Goal: Task Accomplishment & Management: Complete application form

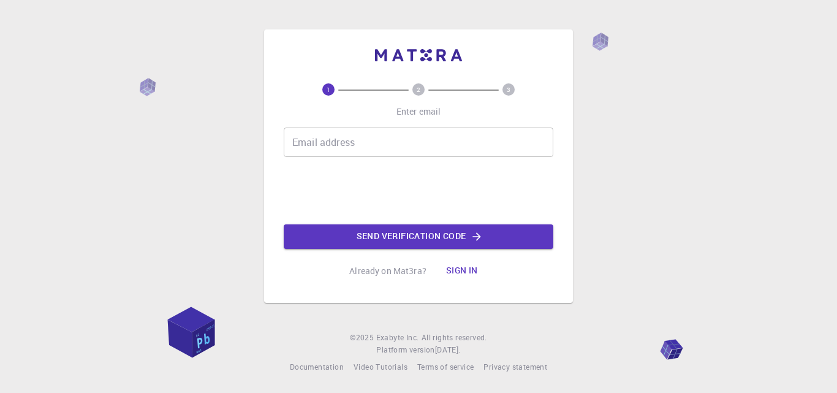
click at [434, 239] on button "Send verification code" at bounding box center [418, 236] width 269 height 24
click at [410, 134] on input "Email address" at bounding box center [418, 141] width 269 height 29
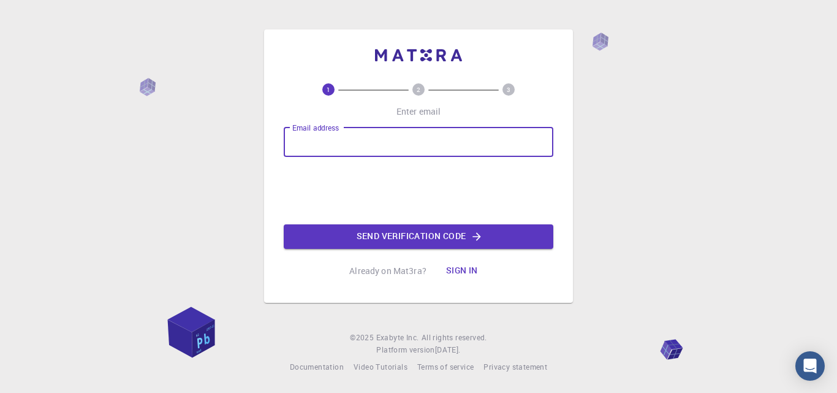
type input "[EMAIL_ADDRESS][DOMAIN_NAME]"
click at [444, 235] on button "Send verification code" at bounding box center [418, 236] width 269 height 24
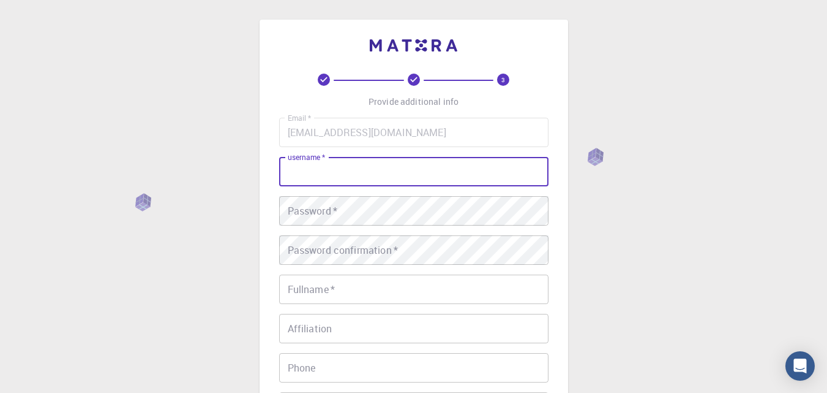
click at [355, 168] on input "username   *" at bounding box center [413, 171] width 269 height 29
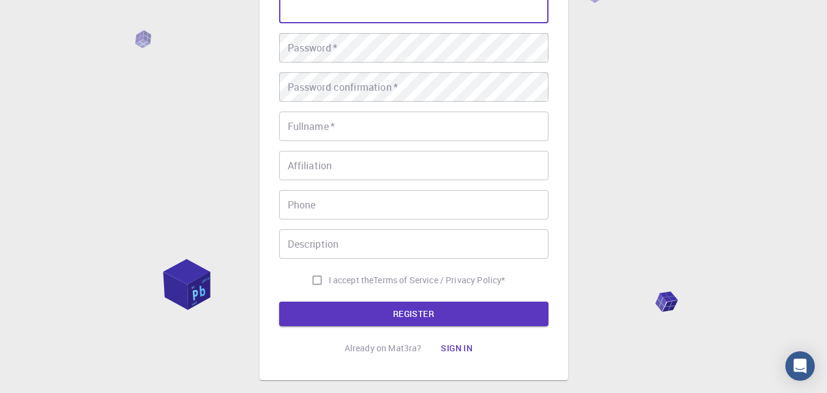
scroll to position [44, 0]
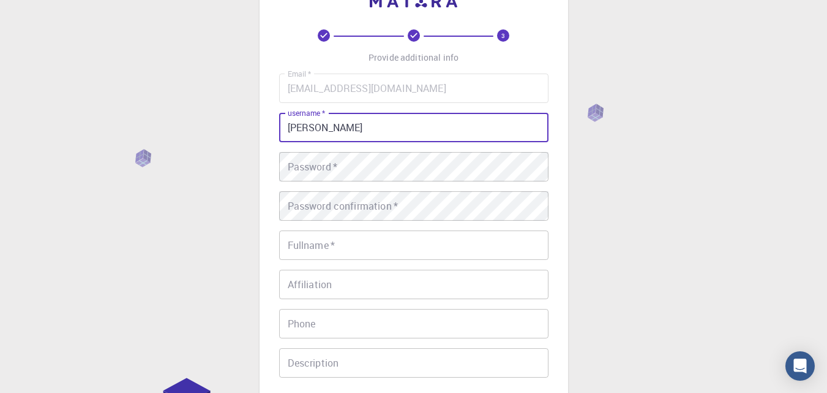
type input "[PERSON_NAME]"
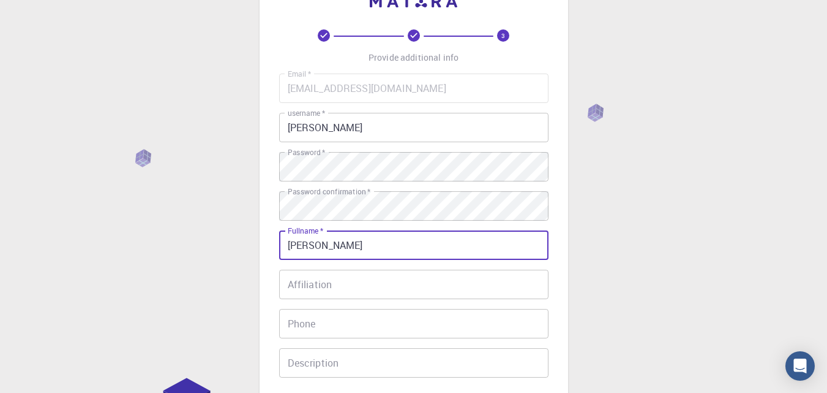
type input "[PERSON_NAME]"
click at [434, 285] on input "Affiliation" at bounding box center [413, 283] width 269 height 29
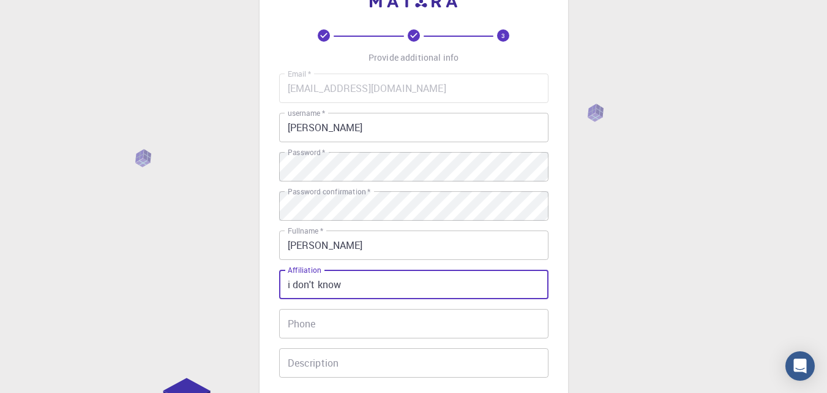
type input "i don't know"
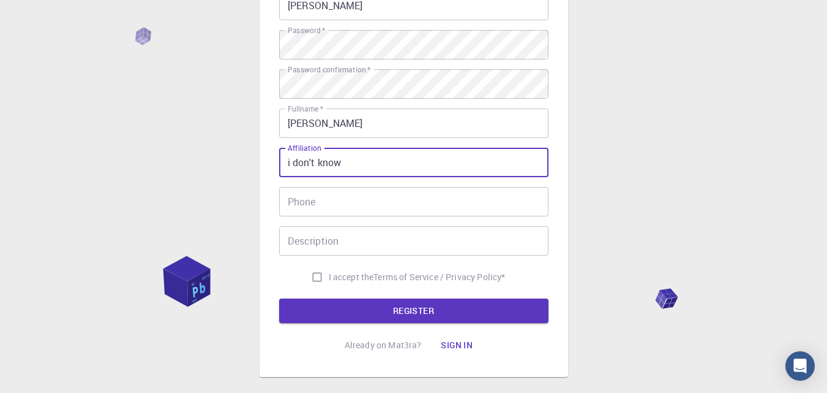
scroll to position [184, 0]
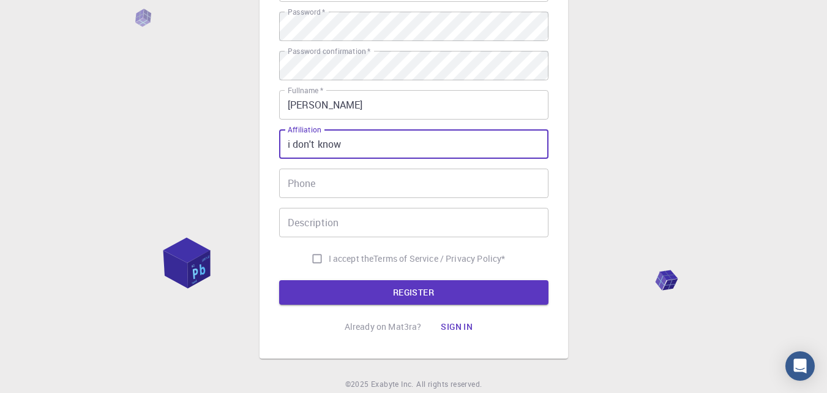
click at [415, 183] on input "Phone" at bounding box center [413, 182] width 269 height 29
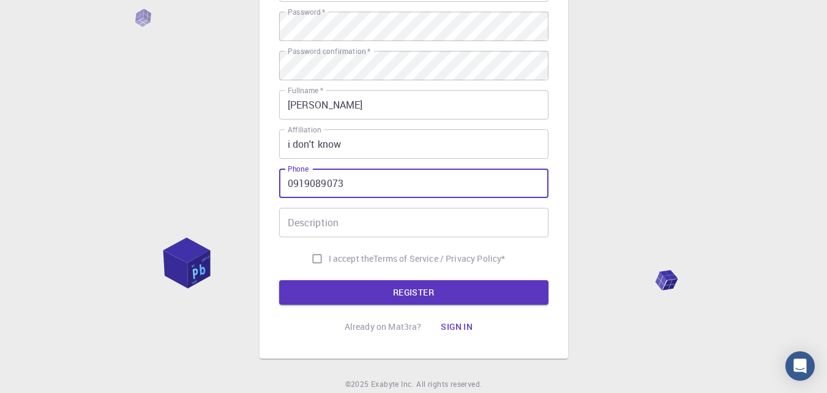
type input "0919089073"
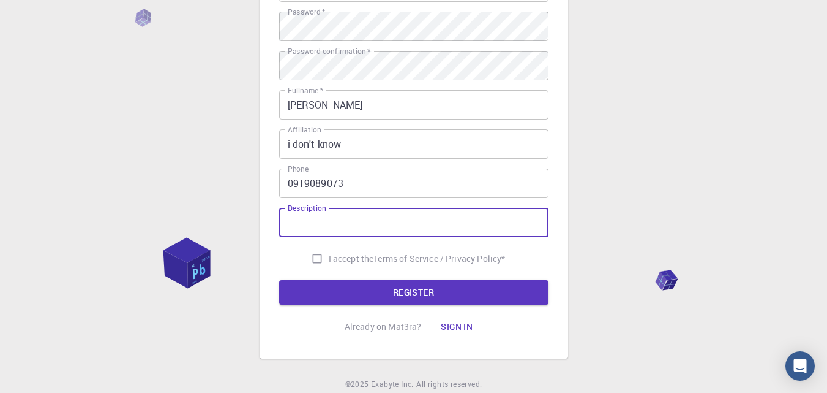
click at [504, 227] on input "Description" at bounding box center [413, 222] width 269 height 29
type input "hihi"
click at [606, 119] on div "3 Provide additional info Email   * [EMAIL_ADDRESS][DOMAIN_NAME] Email   * user…" at bounding box center [413, 128] width 827 height 624
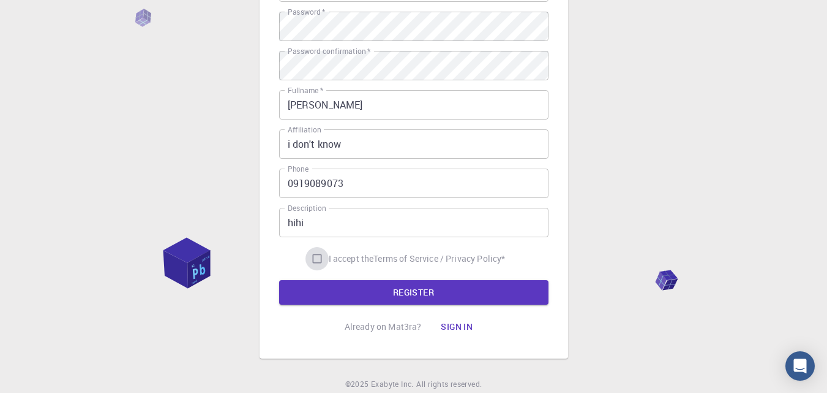
click at [314, 256] on input "I accept the Terms of Service / Privacy Policy *" at bounding box center [317, 258] width 23 height 23
checkbox input "true"
click at [349, 296] on button "REGISTER" at bounding box center [413, 292] width 269 height 24
